Goal: Task Accomplishment & Management: Use online tool/utility

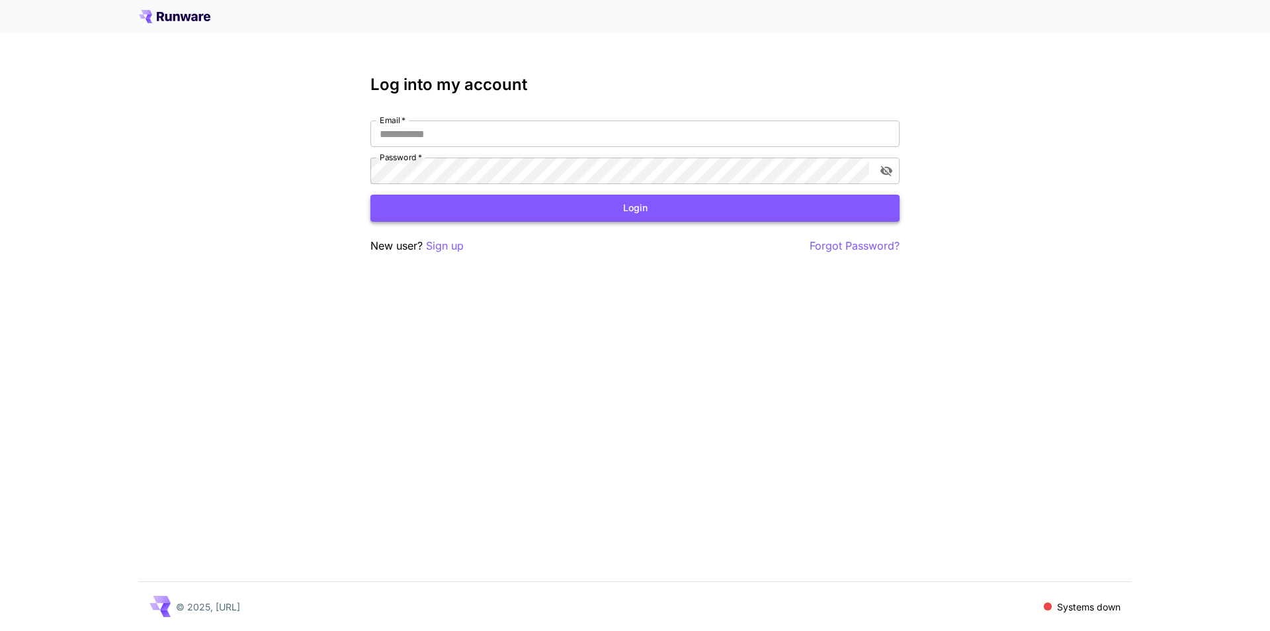
type input "**********"
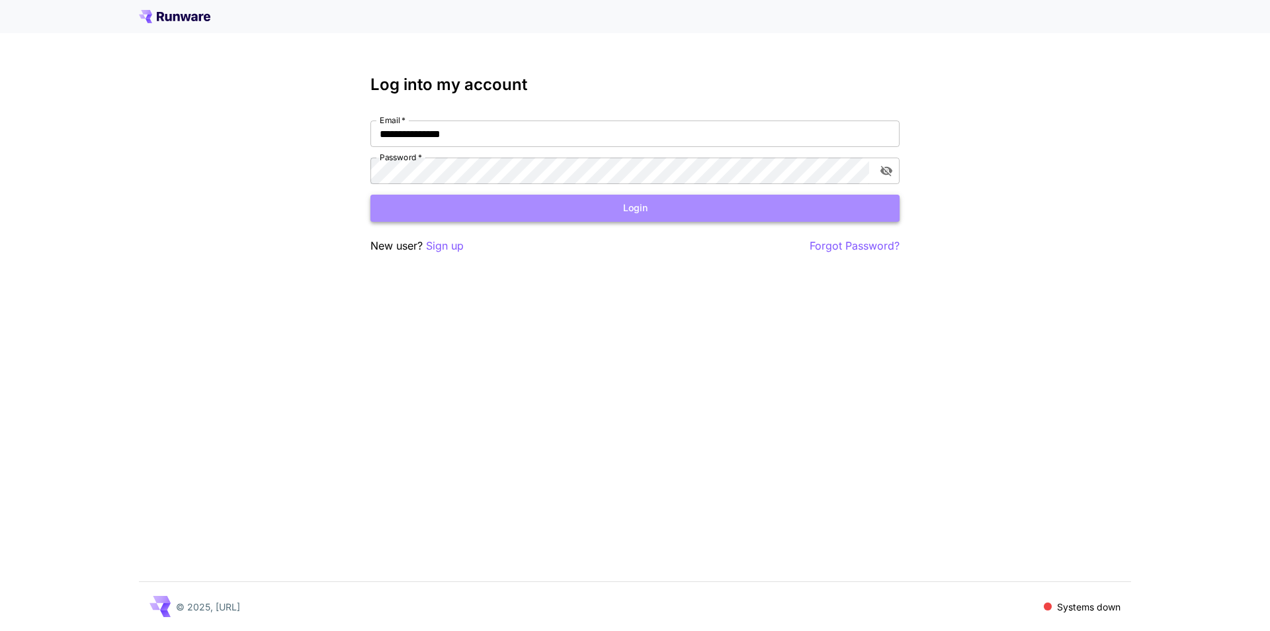
click at [652, 218] on button "Login" at bounding box center [635, 208] width 529 height 27
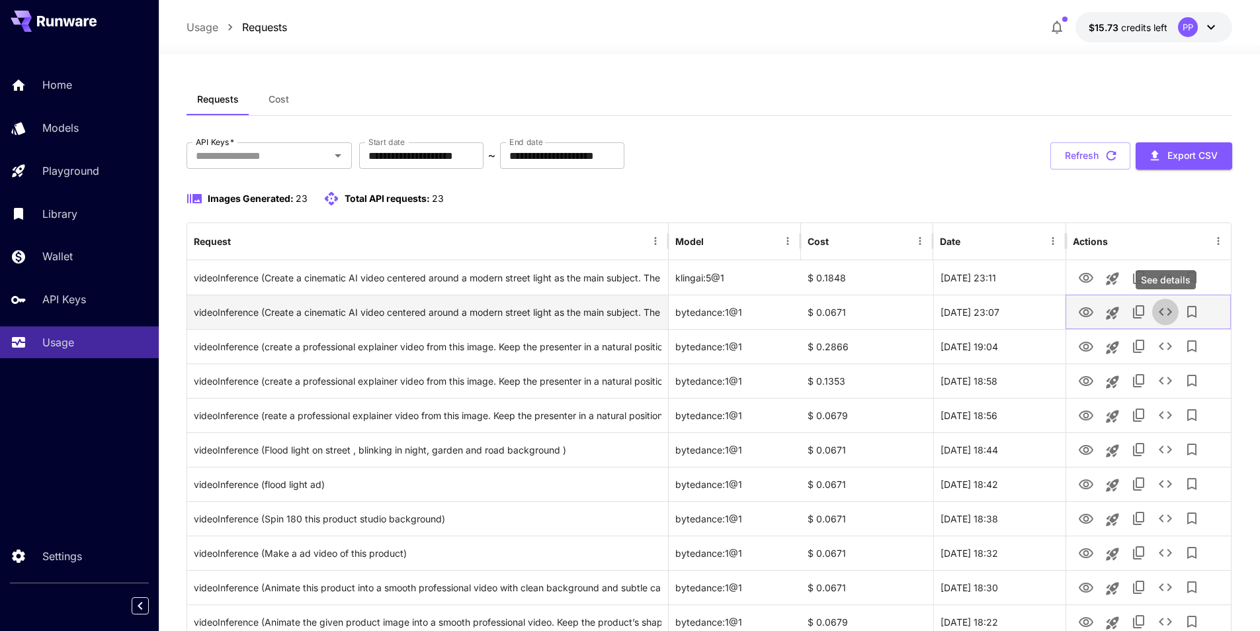
click at [1162, 311] on icon "See details" at bounding box center [1166, 312] width 16 height 16
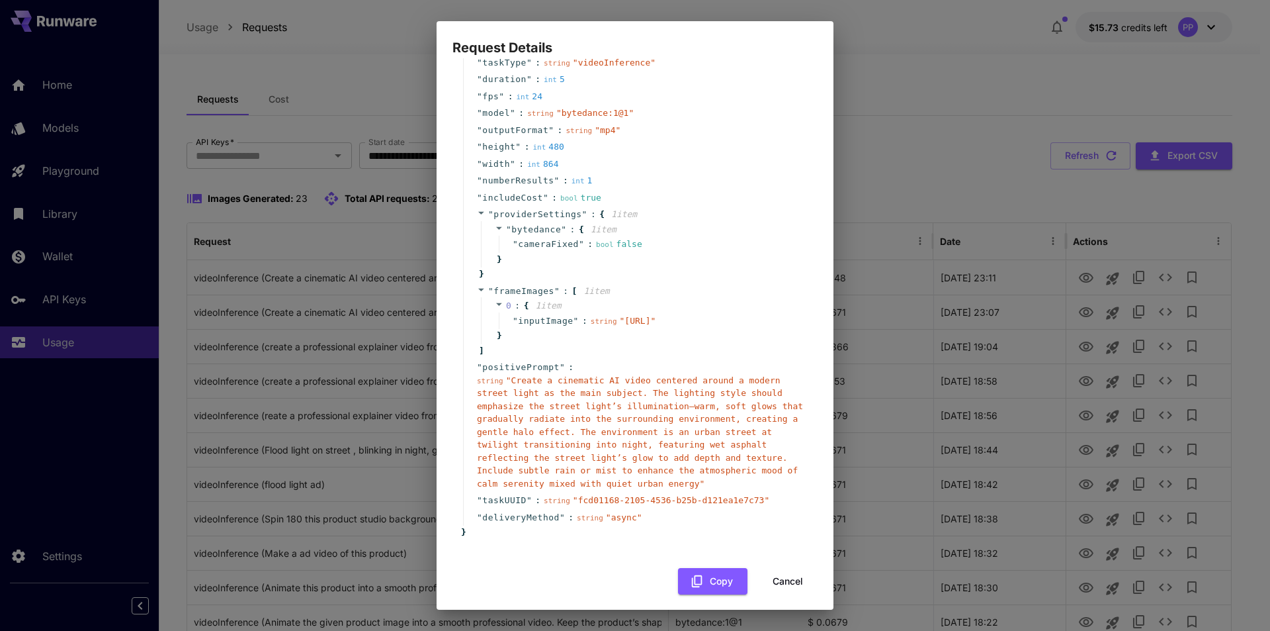
scroll to position [63, 0]
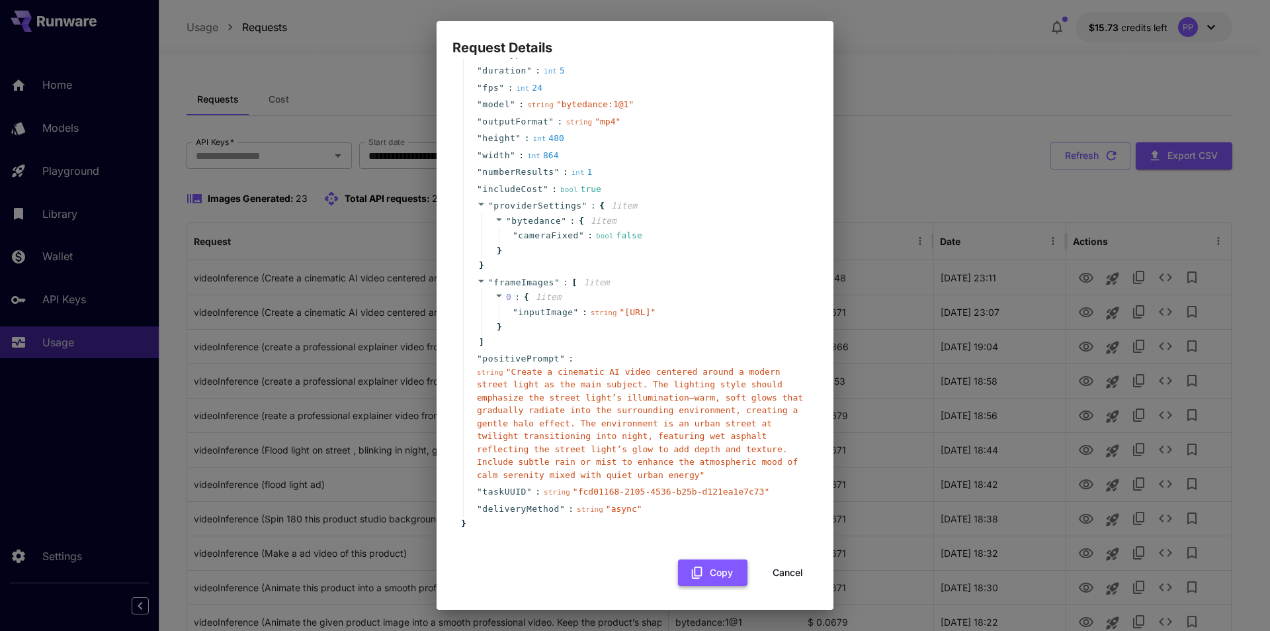
click at [705, 573] on button "Copy" at bounding box center [712, 572] width 69 height 27
click at [908, 70] on div "Request Details { 14 item s " taskType " : string " videoInference " " duration…" at bounding box center [635, 315] width 1270 height 631
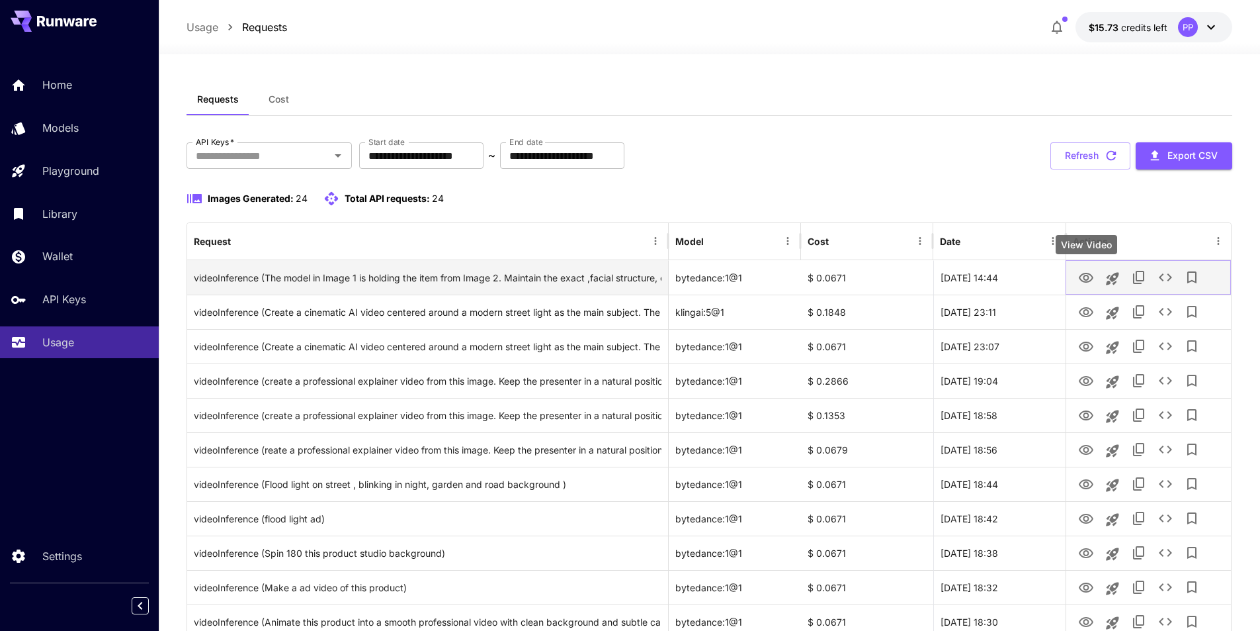
click at [1090, 274] on icon "View Video" at bounding box center [1086, 278] width 15 height 10
